Goal: Task Accomplishment & Management: Use online tool/utility

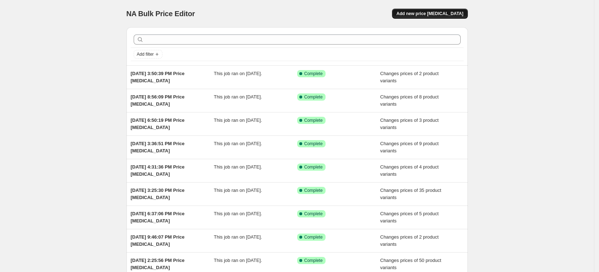
click at [440, 11] on span "Add new price [MEDICAL_DATA]" at bounding box center [429, 14] width 67 height 6
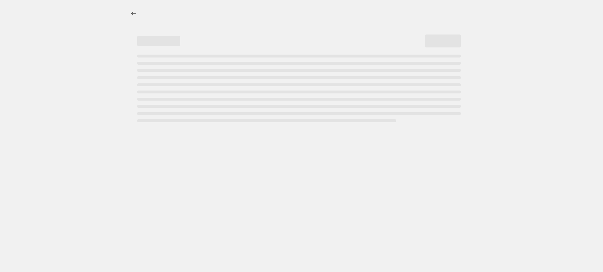
select select "percentage"
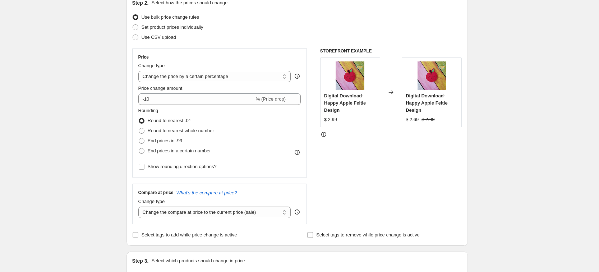
scroll to position [90, 0]
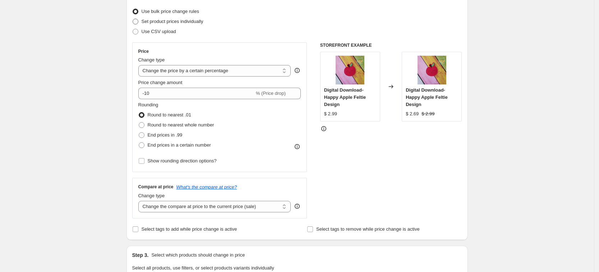
click at [159, 23] on span "Set product prices individually" at bounding box center [172, 21] width 62 height 5
click at [133, 19] on input "Set product prices individually" at bounding box center [133, 19] width 0 height 0
radio input "true"
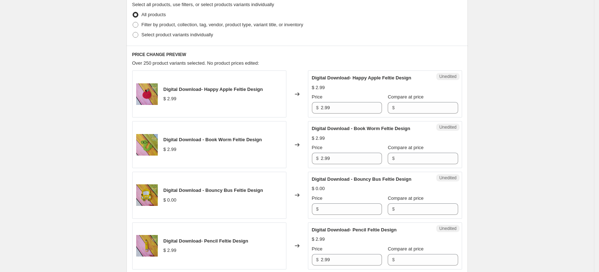
scroll to position [180, 0]
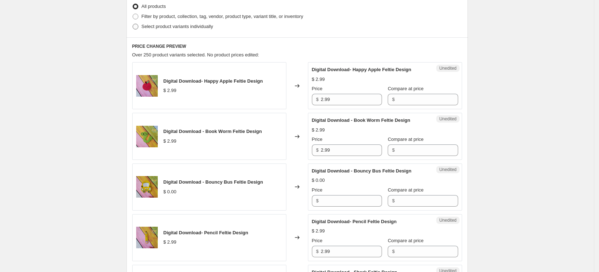
click at [156, 25] on span "Select product variants individually" at bounding box center [176, 26] width 71 height 5
click at [133, 24] on input "Select product variants individually" at bounding box center [133, 24] width 0 height 0
radio input "true"
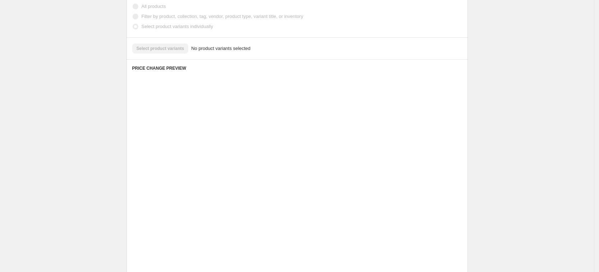
scroll to position [105, 0]
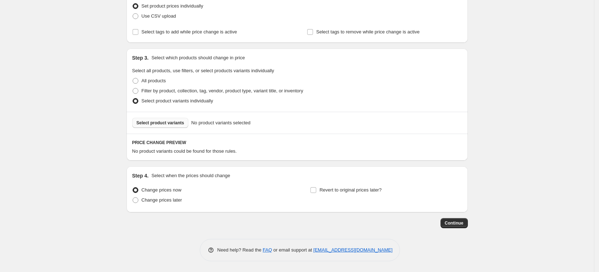
click at [163, 124] on span "Select product variants" at bounding box center [160, 123] width 48 height 6
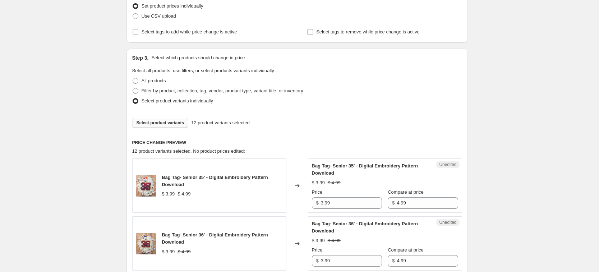
scroll to position [285, 0]
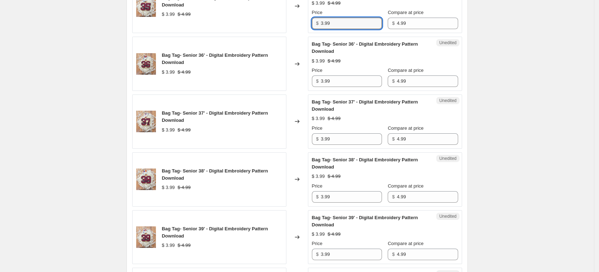
drag, startPoint x: 300, startPoint y: 17, endPoint x: 276, endPoint y: 17, distance: 23.7
click at [276, 17] on div "Bag Tag- Senior 35' - Digital Embroidery Pattern Download $ 3.99 $ 4.99 Changed…" at bounding box center [297, 6] width 330 height 54
drag, startPoint x: 337, startPoint y: 21, endPoint x: 293, endPoint y: 20, distance: 44.5
click at [293, 20] on div "Bag Tag- Senior 35' - Digital Embroidery Pattern Download $ 3.99 $ 4.99 Changed…" at bounding box center [297, 6] width 330 height 54
type input "4.99"
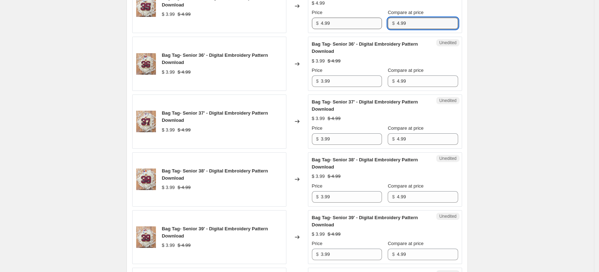
drag, startPoint x: 423, startPoint y: 24, endPoint x: 334, endPoint y: 21, distance: 88.7
click at [334, 21] on div "Price $ 4.99 Compare at price $ 4.99" at bounding box center [385, 19] width 146 height 20
click at [340, 82] on input "3.99" at bounding box center [351, 80] width 61 height 11
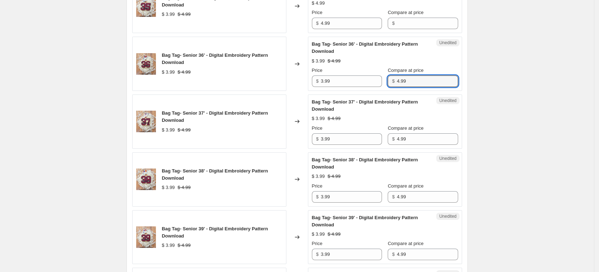
drag, startPoint x: 388, startPoint y: 81, endPoint x: 389, endPoint y: 102, distance: 20.5
click at [368, 81] on div "Price $ 3.99 Compare at price $ 4.99" at bounding box center [385, 77] width 146 height 20
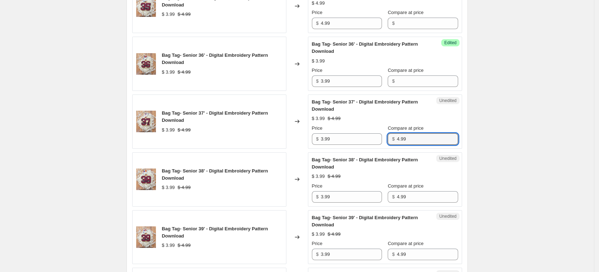
drag, startPoint x: 415, startPoint y: 144, endPoint x: 375, endPoint y: 147, distance: 40.0
click at [373, 143] on div "Price $ 3.99 Compare at price $ 4.99" at bounding box center [385, 135] width 146 height 20
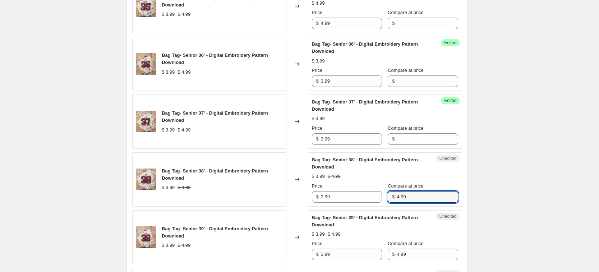
drag, startPoint x: 408, startPoint y: 199, endPoint x: 384, endPoint y: 200, distance: 24.1
click at [387, 200] on div "$ 4.99" at bounding box center [422, 196] width 70 height 11
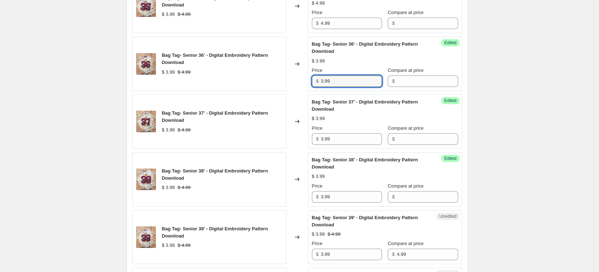
drag, startPoint x: 334, startPoint y: 82, endPoint x: 288, endPoint y: 79, distance: 46.4
click at [288, 79] on div "Bag Tag- Senior 36' - Digital Embroidery Pattern Download $ 3.99 $ 4.99 Changed…" at bounding box center [297, 64] width 330 height 54
paste input "4"
type input "4.99"
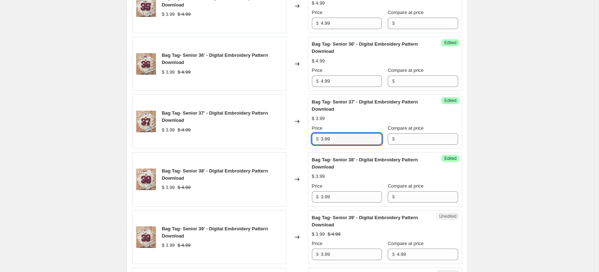
drag, startPoint x: 284, startPoint y: 137, endPoint x: 280, endPoint y: 136, distance: 4.0
click at [280, 136] on div "Bag Tag- Senior 37' - Digital Embroidery Pattern Download $ 3.99 $ 4.99 Changed…" at bounding box center [297, 121] width 330 height 54
paste input "4"
type input "4.99"
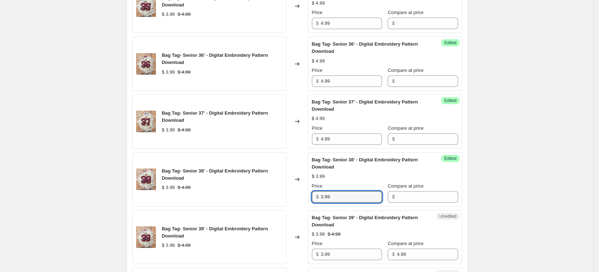
drag, startPoint x: 339, startPoint y: 195, endPoint x: 296, endPoint y: 194, distance: 43.5
click at [296, 194] on div "Bag Tag- Senior 38' - Digital Embroidery Pattern Download $ 3.99 $ 4.99 Changed…" at bounding box center [297, 179] width 330 height 54
paste input "4"
type input "4.99"
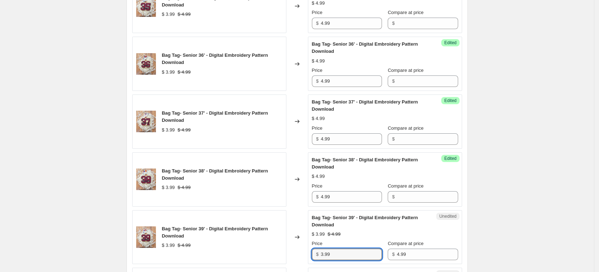
drag, startPoint x: 343, startPoint y: 254, endPoint x: 291, endPoint y: 234, distance: 55.0
click at [294, 252] on div "Bag Tag- Senior 39' - Digital Embroidery Pattern Download $ 3.99 $ 4.99 Changed…" at bounding box center [297, 237] width 330 height 54
paste input "4"
type input "4.99"
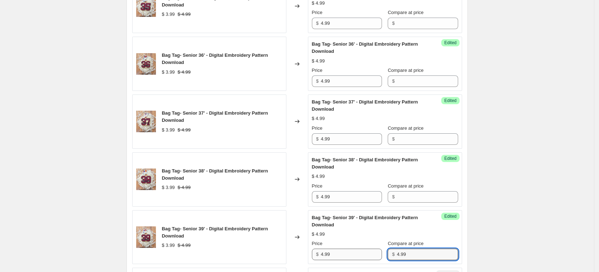
drag, startPoint x: 370, startPoint y: 254, endPoint x: 364, endPoint y: 254, distance: 6.1
click at [364, 254] on div "Price $ 4.99 Compare at price $ 4.99" at bounding box center [385, 250] width 146 height 20
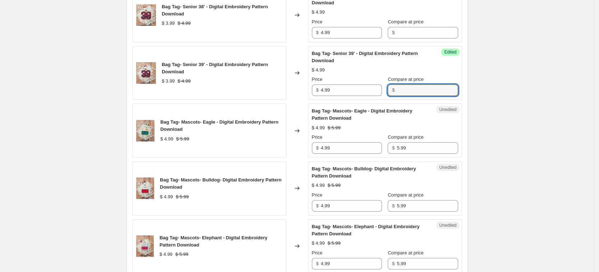
scroll to position [464, 0]
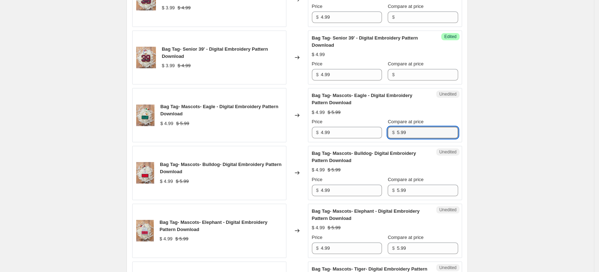
drag, startPoint x: 397, startPoint y: 130, endPoint x: 385, endPoint y: 130, distance: 12.6
click at [385, 130] on div "Price $ 4.99 Compare at price $ 5.99" at bounding box center [385, 128] width 146 height 20
click at [292, 134] on div "Bag Tag- Mascots- Eagle - Digital Embroidery Pattern Download $ 4.99 $ 5.99 Cha…" at bounding box center [297, 115] width 330 height 54
click at [417, 133] on input "5.99" at bounding box center [426, 132] width 61 height 11
drag, startPoint x: 422, startPoint y: 131, endPoint x: 375, endPoint y: 129, distance: 47.5
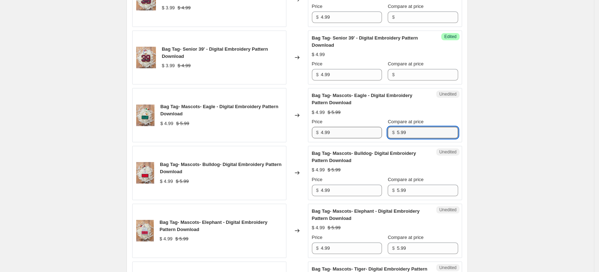
click at [375, 129] on div "Price $ 4.99 Compare at price $ 5.99" at bounding box center [385, 128] width 146 height 20
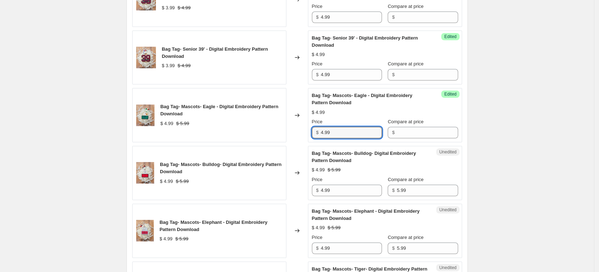
drag, startPoint x: 343, startPoint y: 132, endPoint x: 286, endPoint y: 131, distance: 57.1
click at [286, 131] on div "Bag Tag- Mascots- Eagle - Digital Embroidery Pattern Download $ 4.99 $ 5.99 Cha…" at bounding box center [297, 115] width 330 height 54
paste input "5"
type input "5.99"
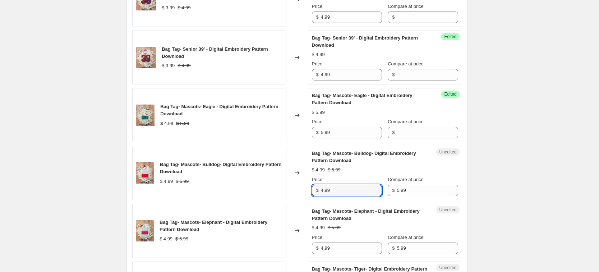
drag, startPoint x: 341, startPoint y: 192, endPoint x: 288, endPoint y: 190, distance: 52.8
click at [288, 190] on div "Bag Tag- Mascots- Bulldog- Digital Embroidery Pattern Download $ 4.99 $ 5.99 Ch…" at bounding box center [297, 173] width 330 height 54
paste input "5"
type input "5.99"
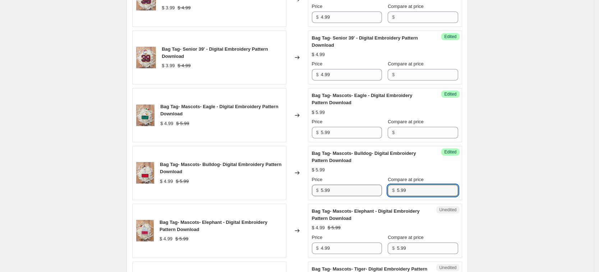
drag, startPoint x: 420, startPoint y: 189, endPoint x: 358, endPoint y: 189, distance: 61.4
click at [358, 189] on div "Price $ 5.99 Compare at price $ 5.99" at bounding box center [385, 186] width 146 height 20
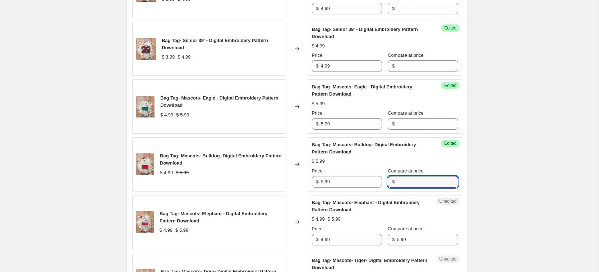
scroll to position [599, 0]
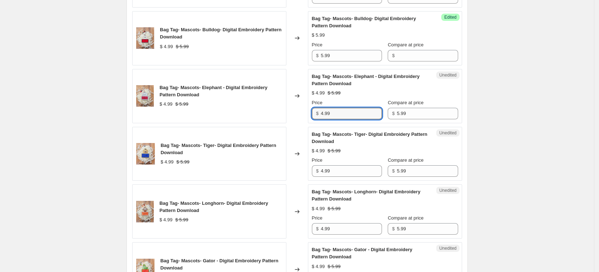
drag, startPoint x: 288, startPoint y: 113, endPoint x: 279, endPoint y: 113, distance: 8.6
click at [279, 113] on div "Bag Tag- Mascots- Elephant - Digital Embroidery Pattern Download $ 4.99 $ 5.99 …" at bounding box center [297, 96] width 330 height 54
paste input "5"
type input "5.99"
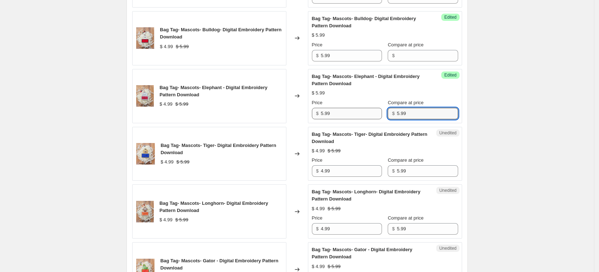
drag, startPoint x: 417, startPoint y: 111, endPoint x: 347, endPoint y: 111, distance: 70.4
click at [348, 111] on div "Price $ 5.99 Compare at price $ 5.99" at bounding box center [385, 109] width 146 height 20
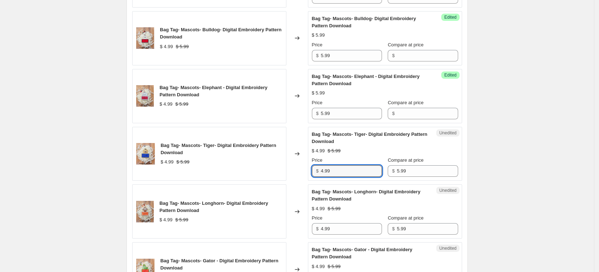
drag, startPoint x: 336, startPoint y: 170, endPoint x: 297, endPoint y: 171, distance: 39.5
click at [297, 171] on div "Bag Tag- Mascots- Tiger- Digital Embroidery Pattern Download $ 4.99 $ 5.99 Chan…" at bounding box center [297, 154] width 330 height 54
paste input "5"
type input "5.99"
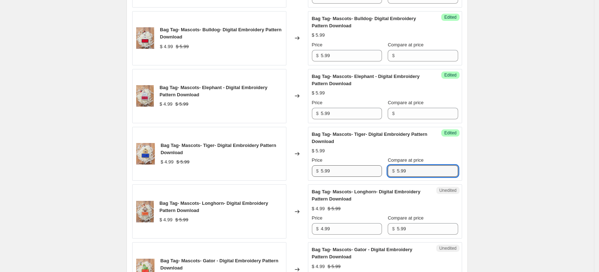
drag, startPoint x: 393, startPoint y: 171, endPoint x: 372, endPoint y: 170, distance: 20.8
click at [372, 170] on div "Price $ 5.99 Compare at price $ 5.99" at bounding box center [385, 167] width 146 height 20
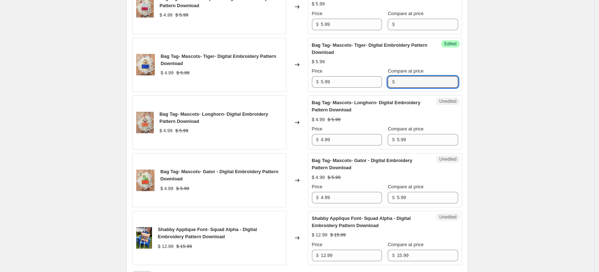
scroll to position [689, 0]
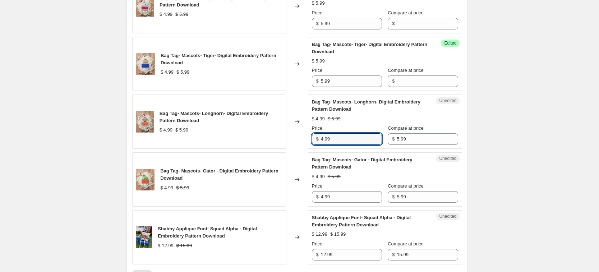
drag, startPoint x: 343, startPoint y: 141, endPoint x: 298, endPoint y: 136, distance: 45.3
click at [298, 136] on div "Bag Tag- Mascots- Longhorn- Digital Embroidery Pattern Download $ 4.99 $ 5.99 C…" at bounding box center [297, 121] width 330 height 54
paste input "5"
type input "5.99"
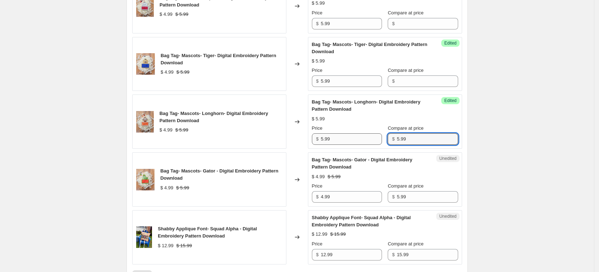
drag, startPoint x: 418, startPoint y: 139, endPoint x: 360, endPoint y: 140, distance: 57.8
click at [360, 140] on div "Price $ 5.99 Compare at price $ 5.99" at bounding box center [385, 135] width 146 height 20
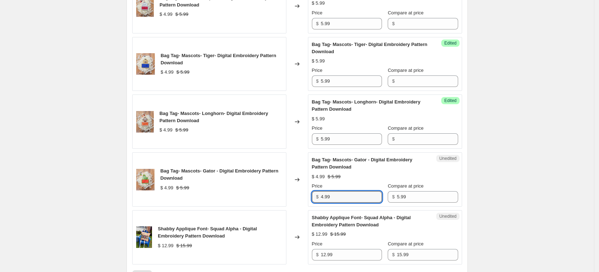
drag, startPoint x: 336, startPoint y: 193, endPoint x: 300, endPoint y: 194, distance: 36.6
click at [300, 194] on div "Bag Tag- Mascots- Gator - Digital Embroidery Pattern Download $ 4.99 $ 5.99 Cha…" at bounding box center [297, 179] width 330 height 54
paste input "5"
type input "5.99"
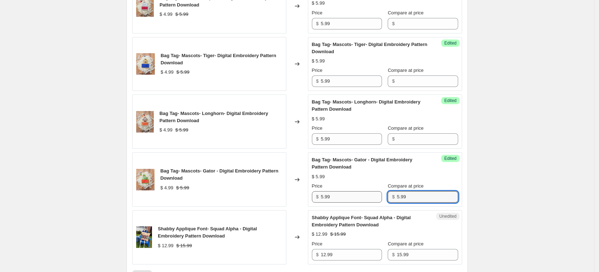
drag, startPoint x: 417, startPoint y: 198, endPoint x: 366, endPoint y: 199, distance: 51.4
click at [366, 199] on div "Price $ 5.99 Compare at price $ 5.99" at bounding box center [385, 192] width 146 height 20
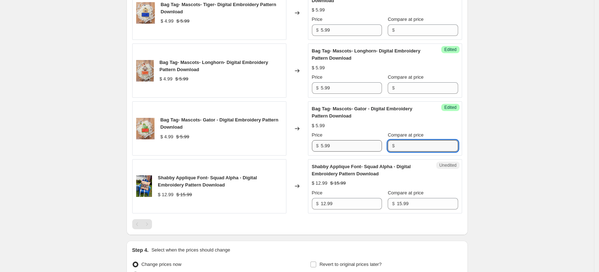
scroll to position [779, 0]
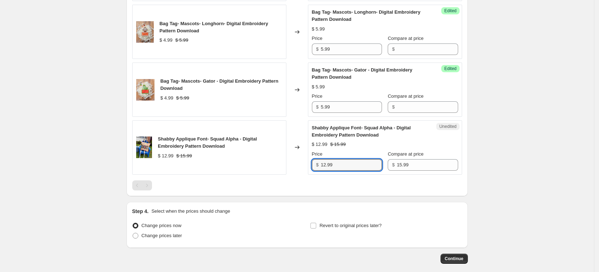
drag, startPoint x: 320, startPoint y: 162, endPoint x: 298, endPoint y: 161, distance: 22.3
click at [298, 161] on div "Shabby Applique Font- Squad Alpha - Digital Embroidery Pattern Download $ 12.99…" at bounding box center [297, 147] width 330 height 54
type input "15.99"
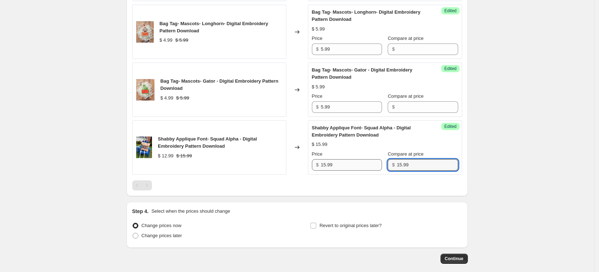
drag, startPoint x: 418, startPoint y: 167, endPoint x: 368, endPoint y: 168, distance: 49.6
click at [368, 168] on div "Price $ 15.99 Compare at price $ 15.99" at bounding box center [385, 160] width 146 height 20
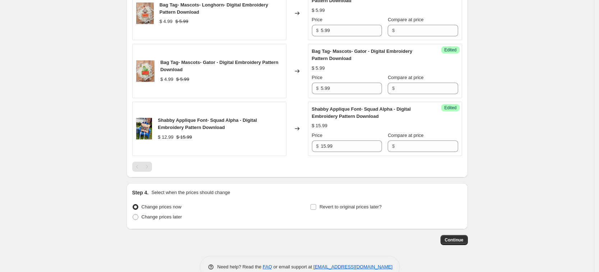
scroll to position [814, 0]
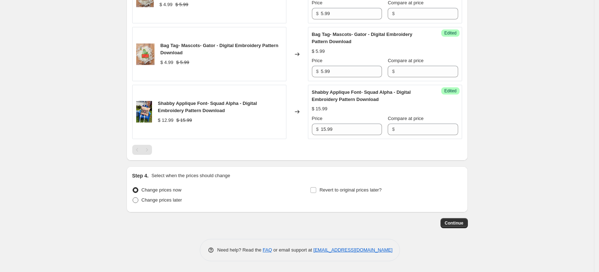
click at [172, 201] on span "Change prices later" at bounding box center [161, 199] width 41 height 5
click at [133, 198] on input "Change prices later" at bounding box center [133, 197] width 0 height 0
radio input "true"
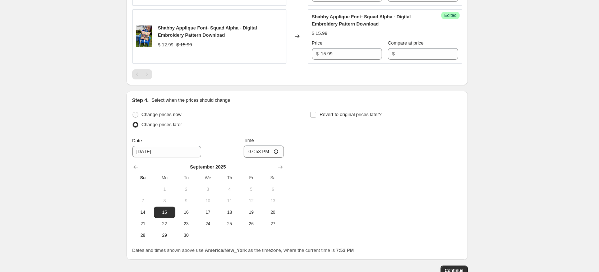
scroll to position [904, 0]
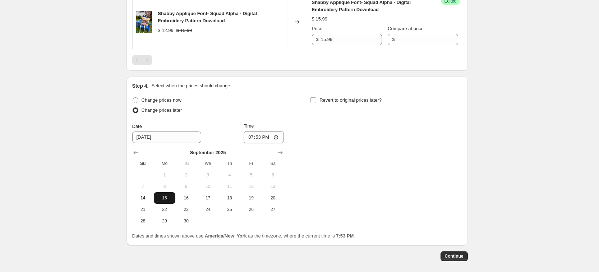
click at [170, 199] on span "15" at bounding box center [165, 198] width 16 height 6
click at [254, 137] on input "19:53" at bounding box center [263, 137] width 40 height 12
type input "00:01"
click at [359, 149] on div "Change prices now Change prices later Date [DATE] Time 00:[DATE] Mo Tu We Th Fr…" at bounding box center [297, 160] width 330 height 131
click at [450, 255] on span "Continue" at bounding box center [454, 256] width 19 height 6
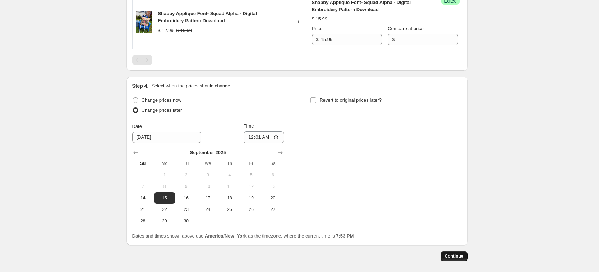
scroll to position [0, 0]
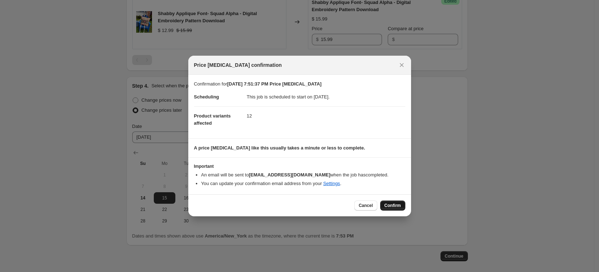
click at [389, 205] on span "Confirm" at bounding box center [392, 206] width 17 height 6
